Goal: Task Accomplishment & Management: Manage account settings

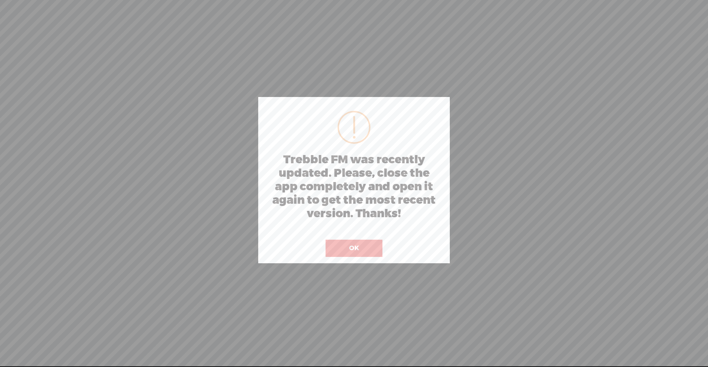
click at [353, 248] on button "OK" at bounding box center [354, 247] width 57 height 17
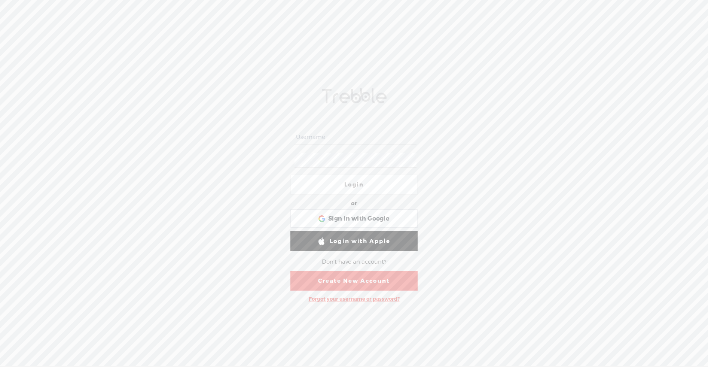
click at [331, 135] on input "text" at bounding box center [355, 137] width 122 height 15
type input "[EMAIL_ADDRESS][DOMAIN_NAME]"
click at [348, 220] on span "Sign in with Google" at bounding box center [358, 219] width 61 height 8
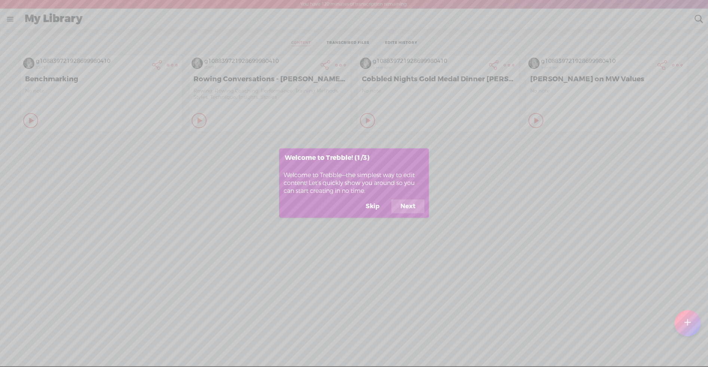
click at [373, 207] on button "Skip" at bounding box center [373, 206] width 32 height 14
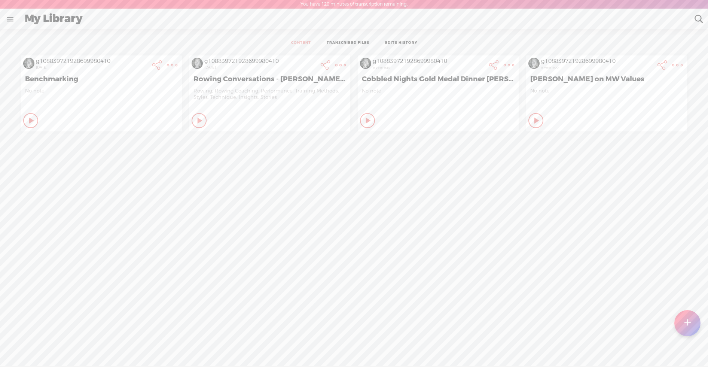
click at [7, 19] on link at bounding box center [9, 18] width 19 height 19
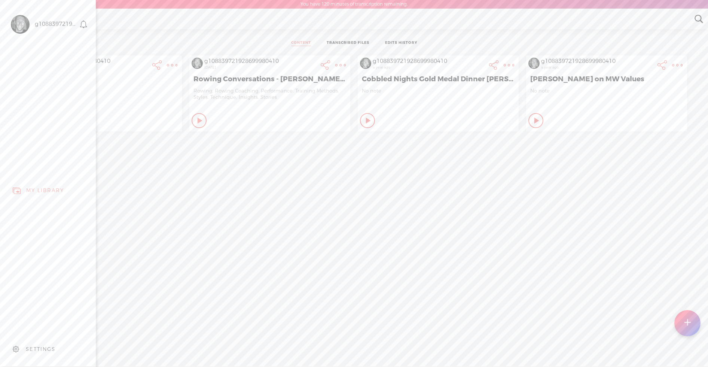
click at [43, 189] on div "MY LIBRARY" at bounding box center [45, 190] width 38 height 6
click at [352, 42] on body "You have 120 minutes of transcription remaining. Upgrade to increase your limit…" at bounding box center [354, 183] width 708 height 366
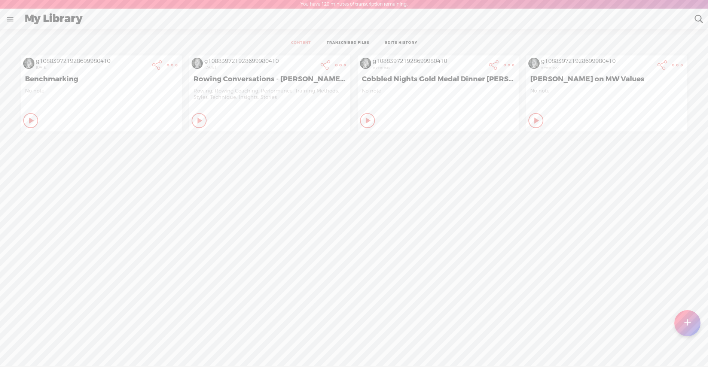
click at [352, 42] on link "TRANSCRIBED FILES" at bounding box center [348, 43] width 43 height 6
